Goal: Information Seeking & Learning: Find specific fact

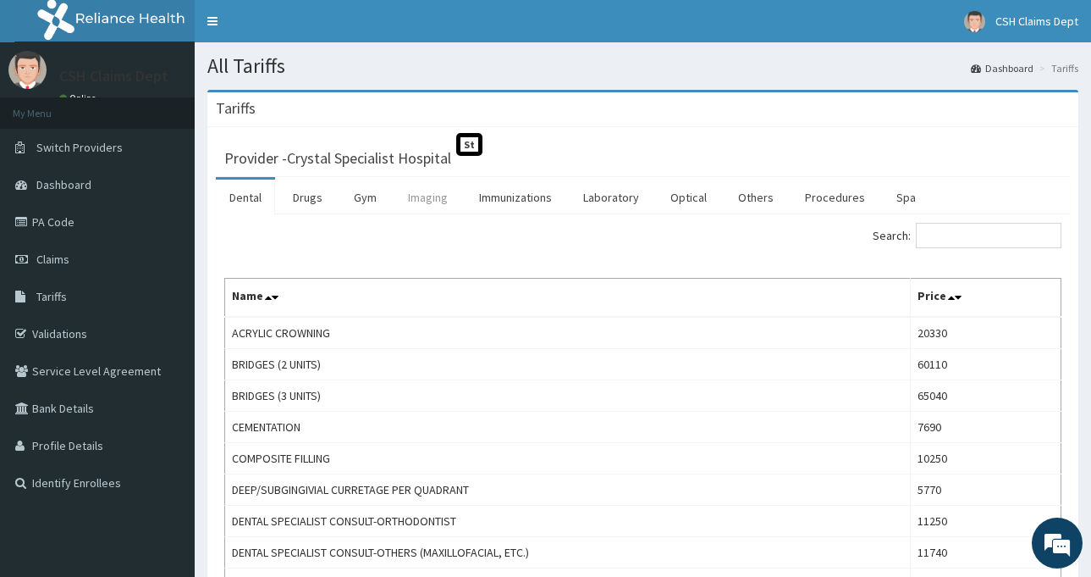
click at [454, 201] on link "Imaging" at bounding box center [428, 198] width 67 height 36
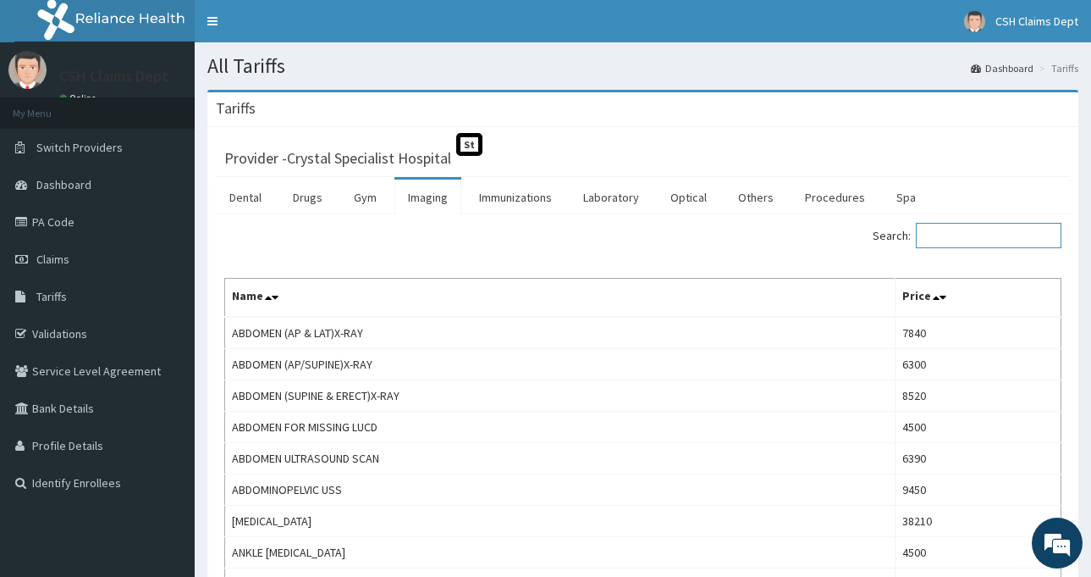
click at [949, 235] on input "Search:" at bounding box center [989, 235] width 146 height 25
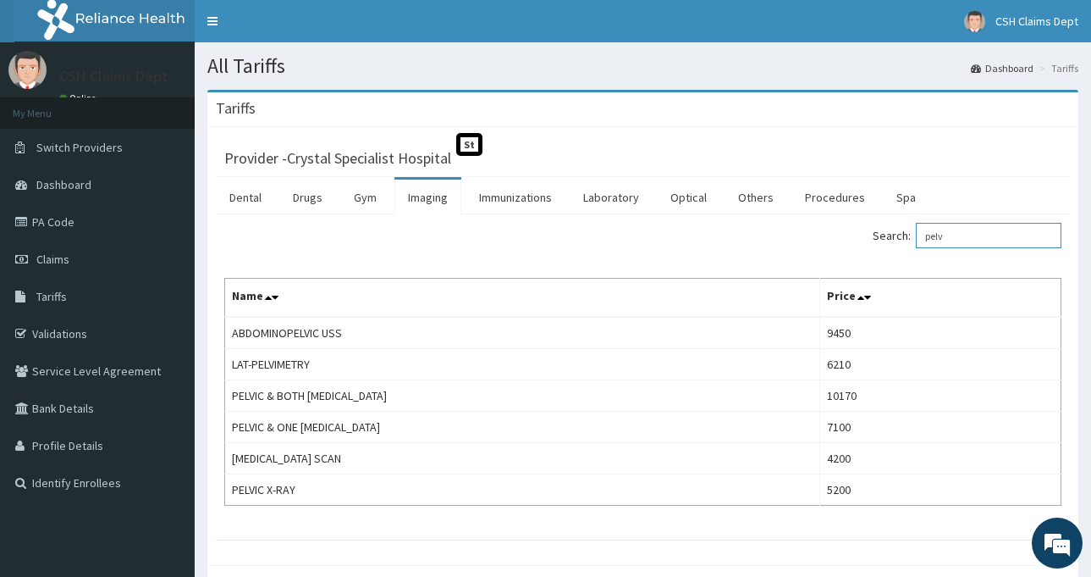
type input "pelv"
click at [617, 194] on link "Laboratory" at bounding box center [611, 198] width 83 height 36
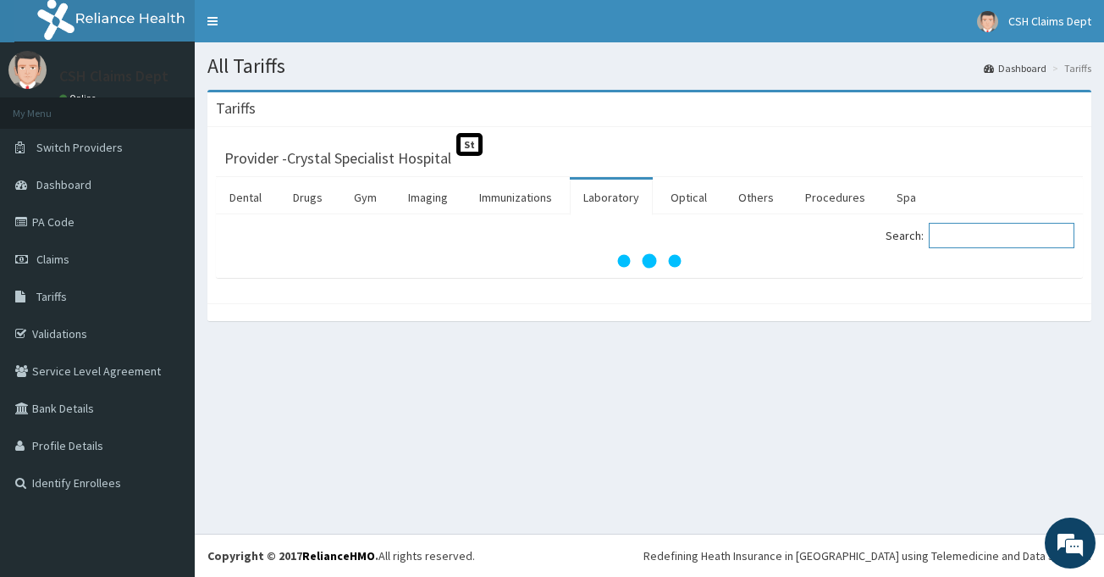
click at [961, 240] on input "Search:" at bounding box center [1002, 235] width 146 height 25
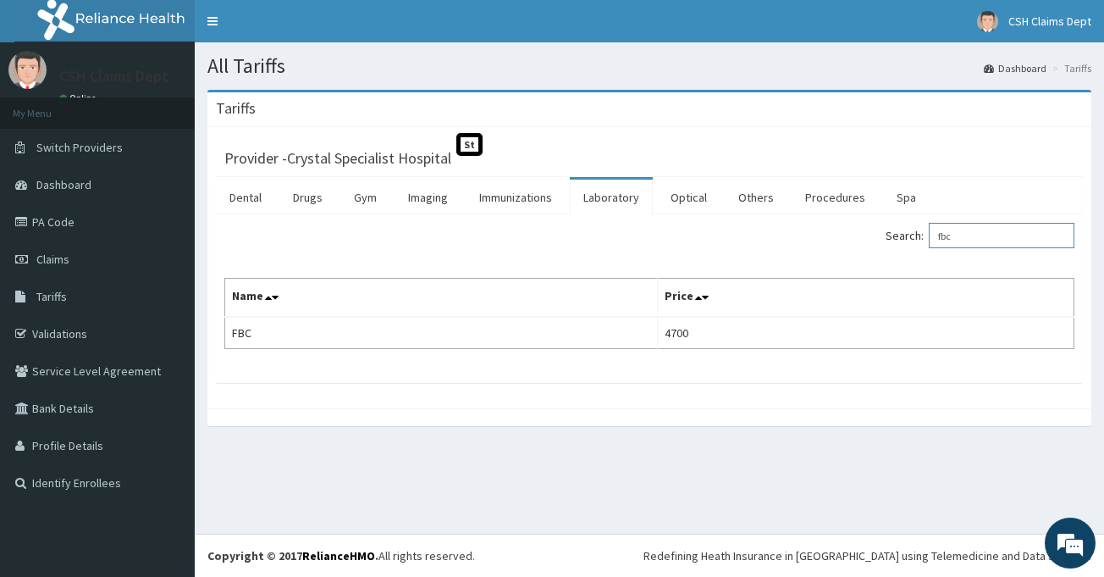
drag, startPoint x: 986, startPoint y: 246, endPoint x: 897, endPoint y: 234, distance: 90.7
click at [898, 234] on div "Search: fbc" at bounding box center [868, 238] width 412 height 30
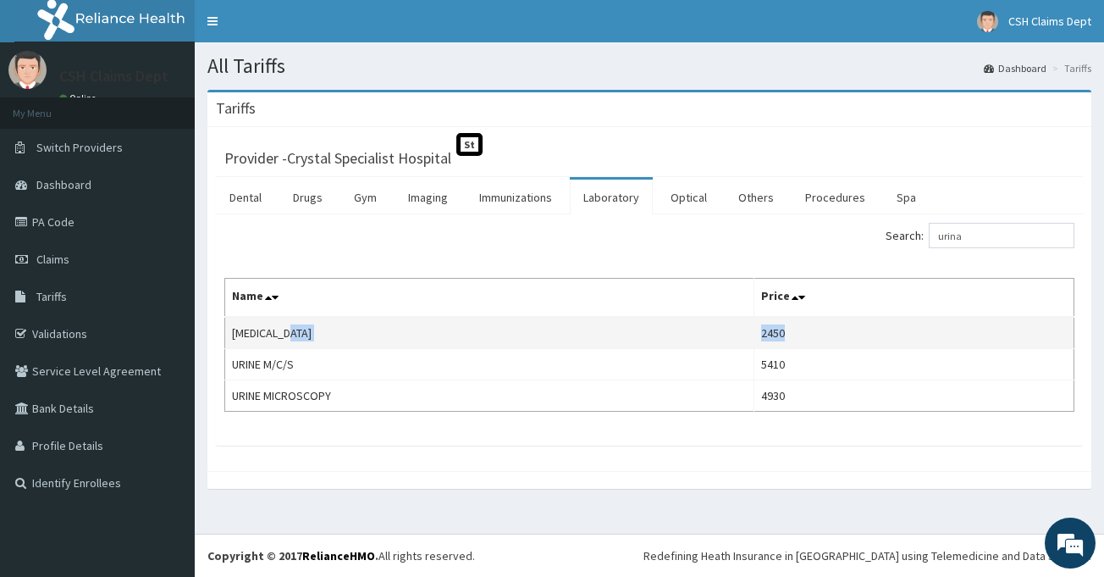
drag, startPoint x: 810, startPoint y: 329, endPoint x: 738, endPoint y: 333, distance: 71.2
click at [738, 333] on tr "[MEDICAL_DATA] 2450" at bounding box center [649, 333] width 849 height 32
copy tr "2450"
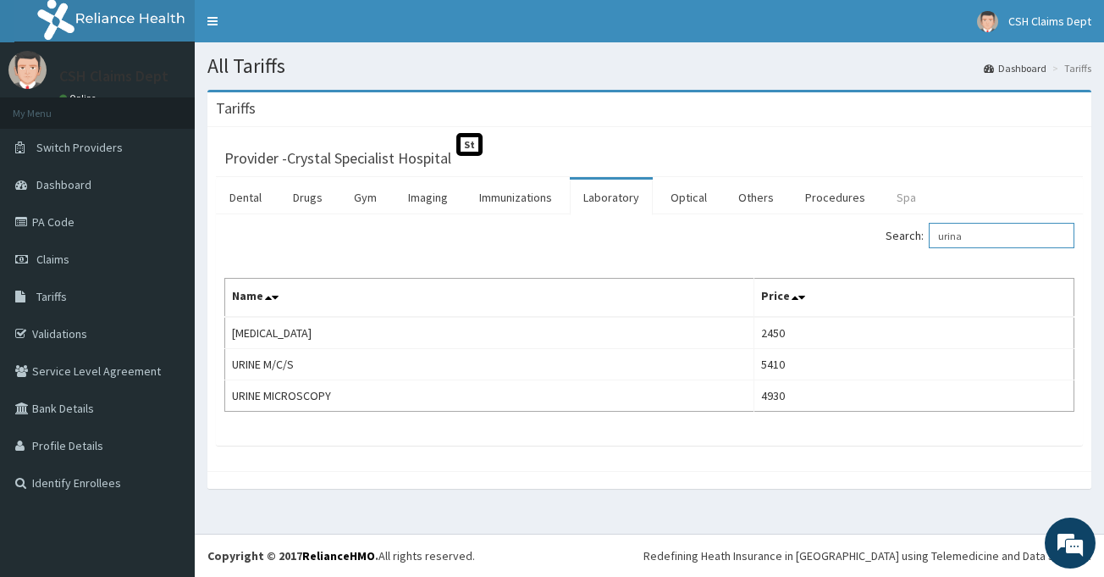
drag, startPoint x: 973, startPoint y: 235, endPoint x: 888, endPoint y: 207, distance: 89.2
click at [889, 207] on div "Dental Drugs Gym Imaging Immunizations Laboratory Optical Others Procedures Spa…" at bounding box center [649, 311] width 867 height 268
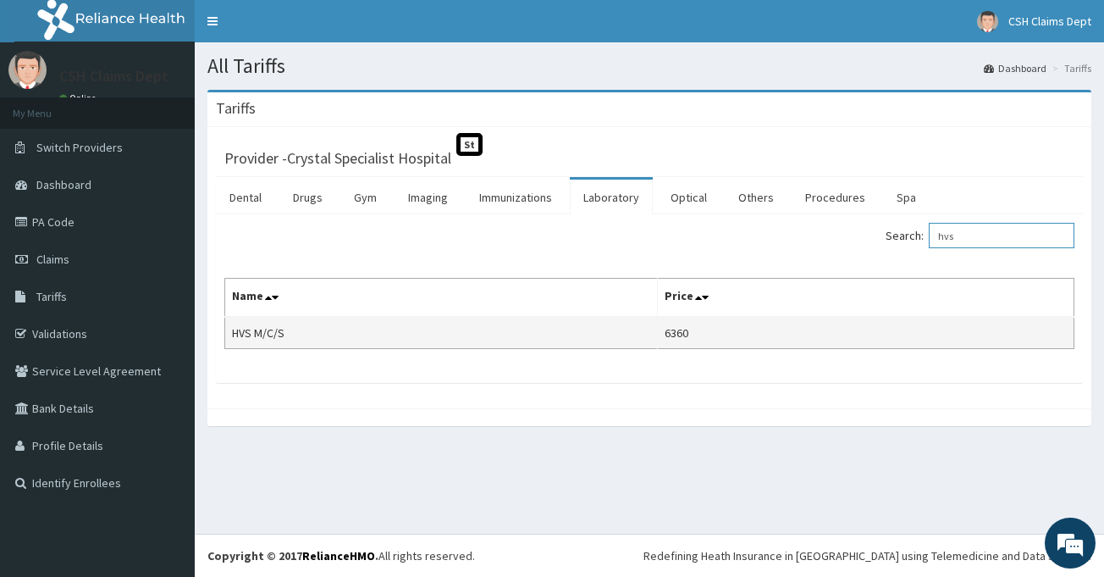
type input "hvs"
drag, startPoint x: 721, startPoint y: 332, endPoint x: 622, endPoint y: 327, distance: 100.0
click at [622, 327] on tr "HVS M/C/S 6360" at bounding box center [649, 333] width 849 height 32
copy tr "6360"
